Goal: Check status

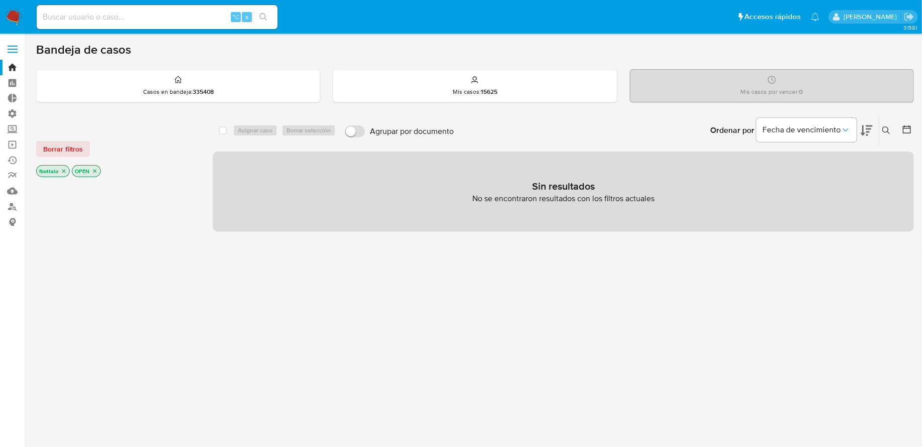
click at [185, 19] on input at bounding box center [157, 17] width 241 height 13
paste input "91946298"
type input "91946298"
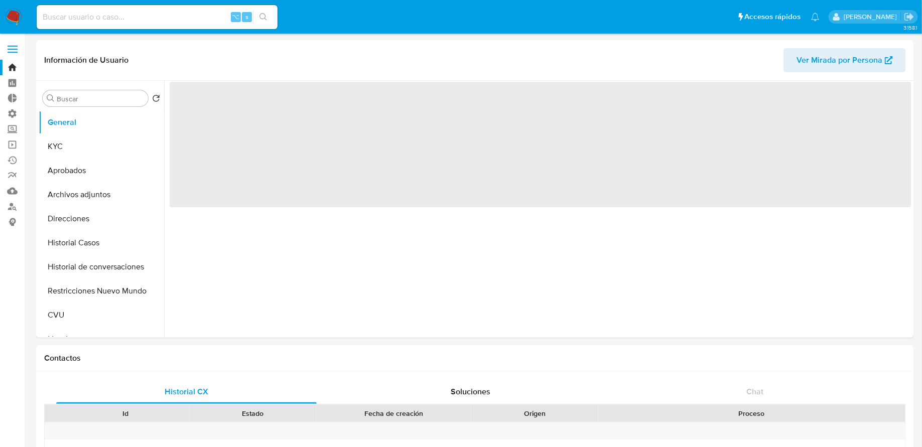
select select "10"
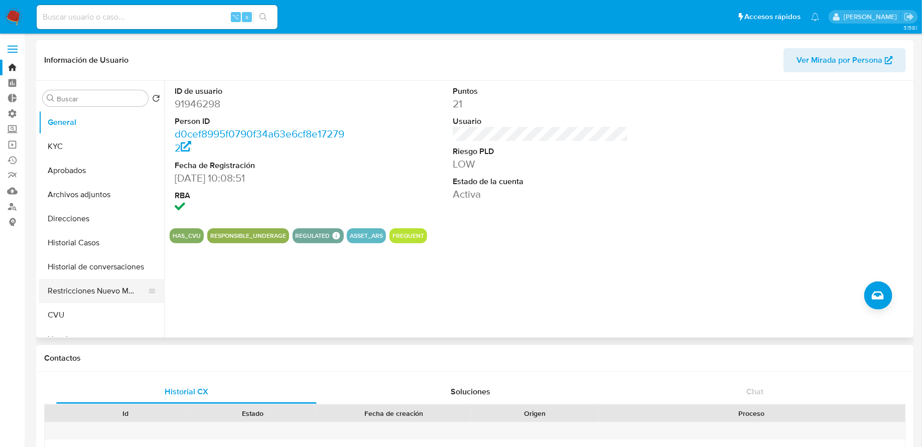
click at [95, 289] on button "Restricciones Nuevo Mundo" at bounding box center [97, 291] width 117 height 24
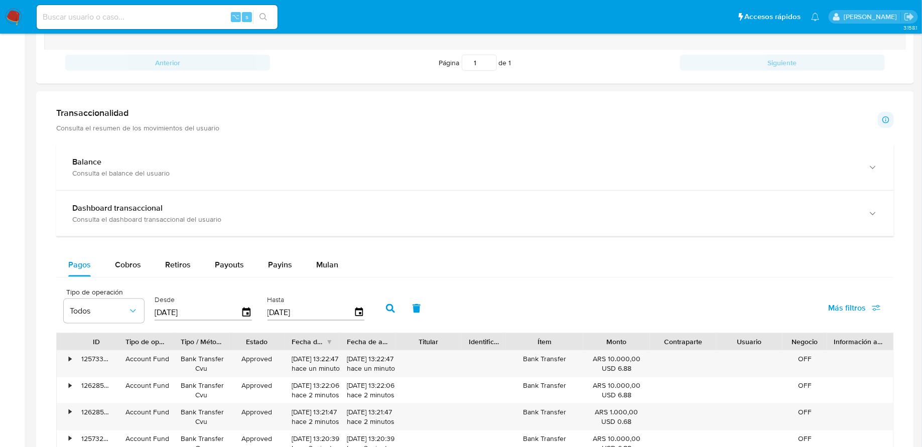
scroll to position [377, 0]
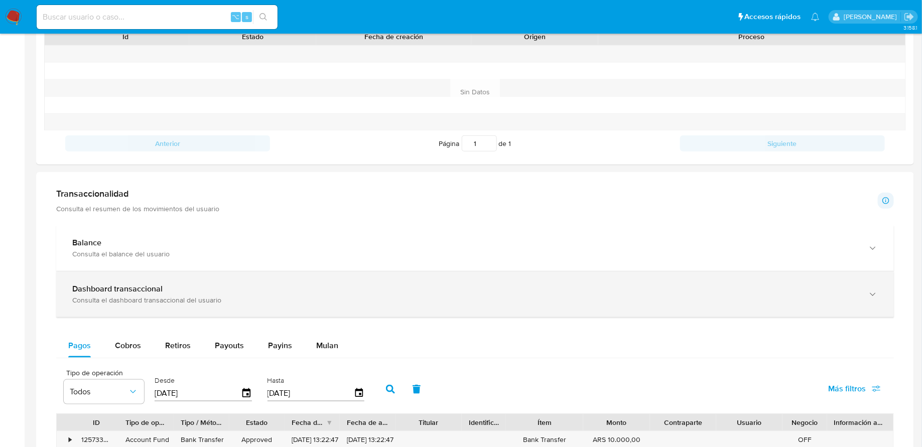
click at [217, 289] on div "Dashboard transaccional" at bounding box center [465, 289] width 786 height 10
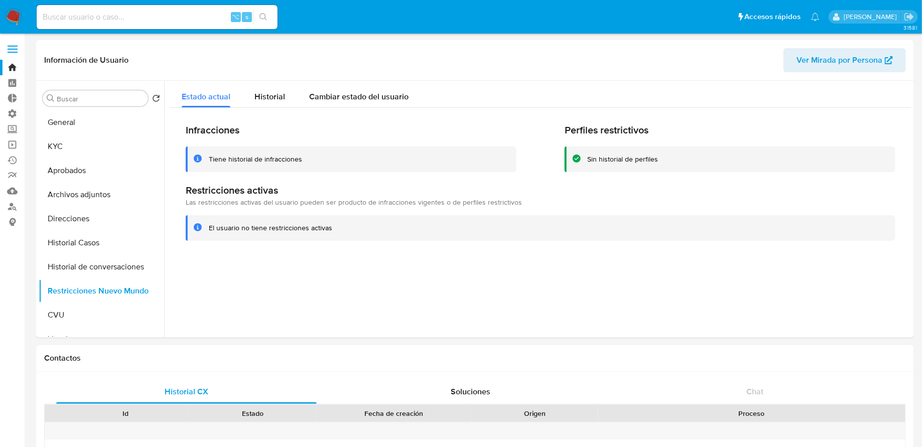
scroll to position [631, 0]
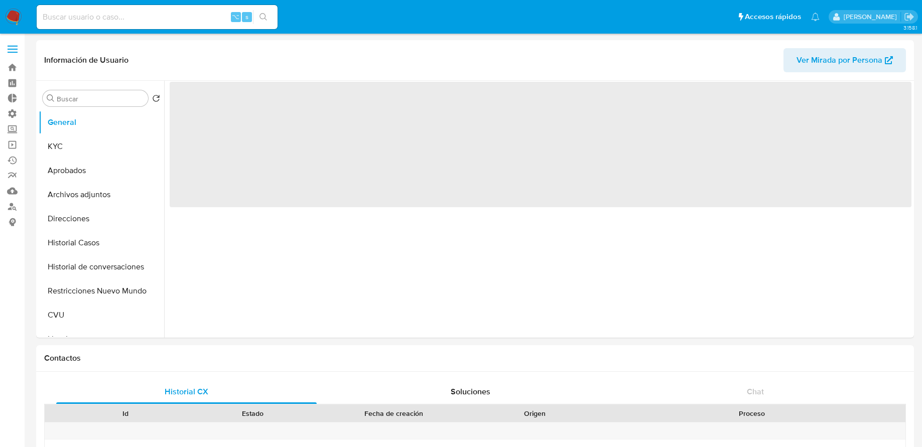
select select "10"
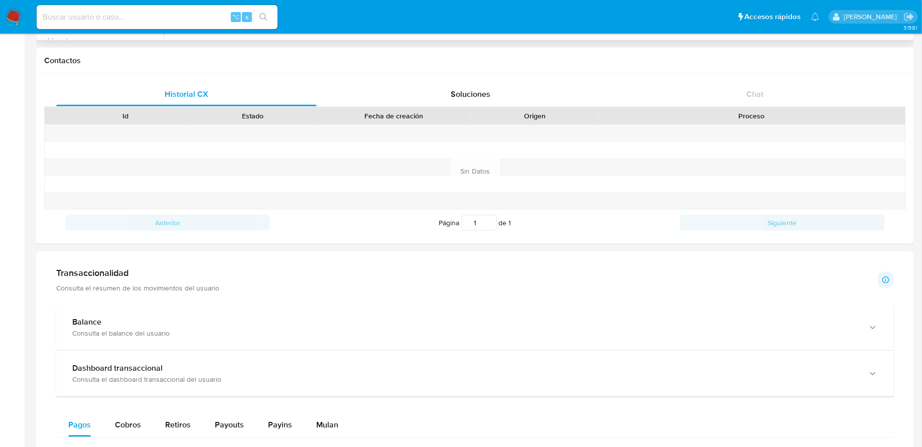
scroll to position [382, 0]
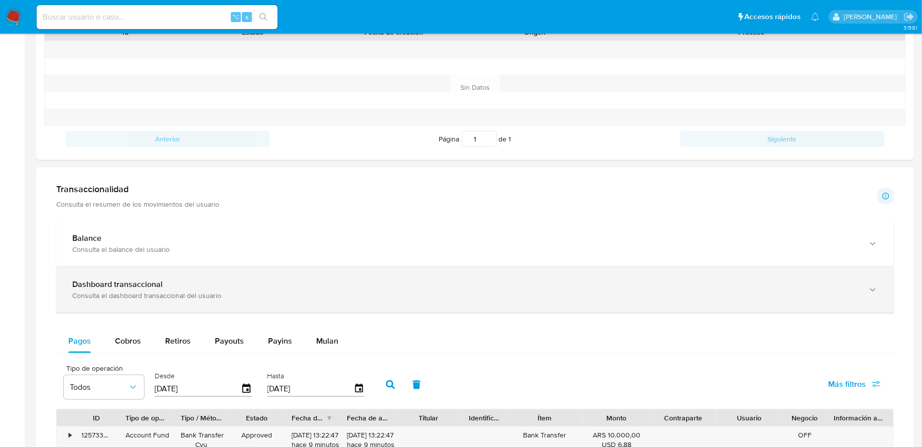
click at [261, 284] on div "Dashboard transaccional" at bounding box center [465, 285] width 786 height 10
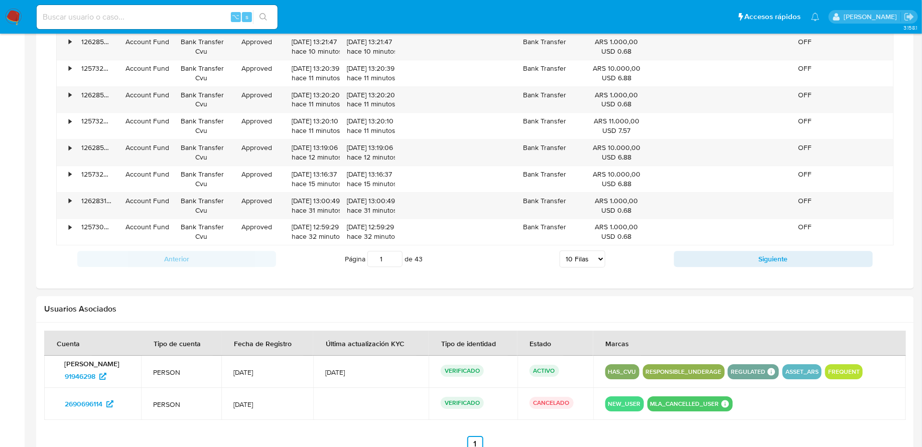
scroll to position [1240, 0]
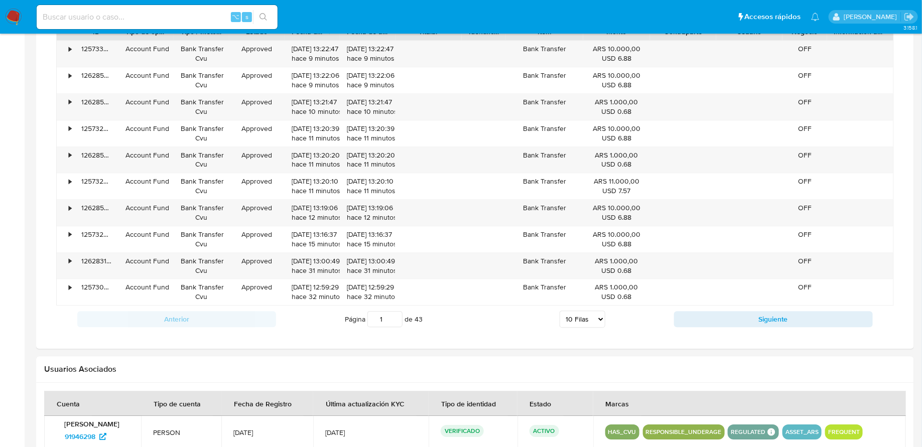
drag, startPoint x: 389, startPoint y: 312, endPoint x: 380, endPoint y: 312, distance: 9.5
click at [380, 312] on input "1" at bounding box center [384, 319] width 35 height 16
type input "43"
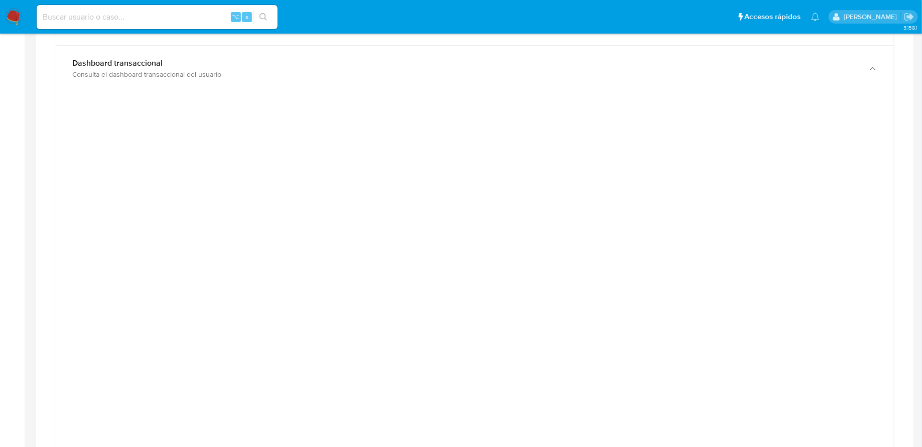
scroll to position [417, 0]
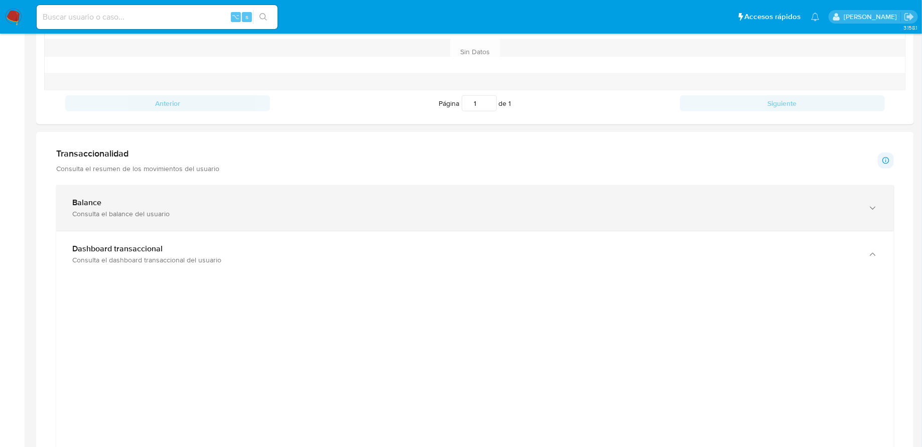
click at [175, 209] on div "Consulta el balance del usuario" at bounding box center [465, 213] width 786 height 9
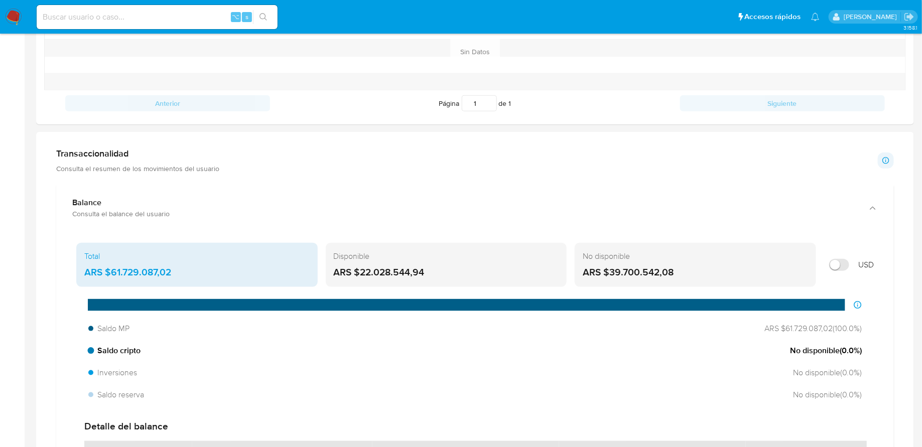
scroll to position [513, 0]
